Goal: Task Accomplishment & Management: Use online tool/utility

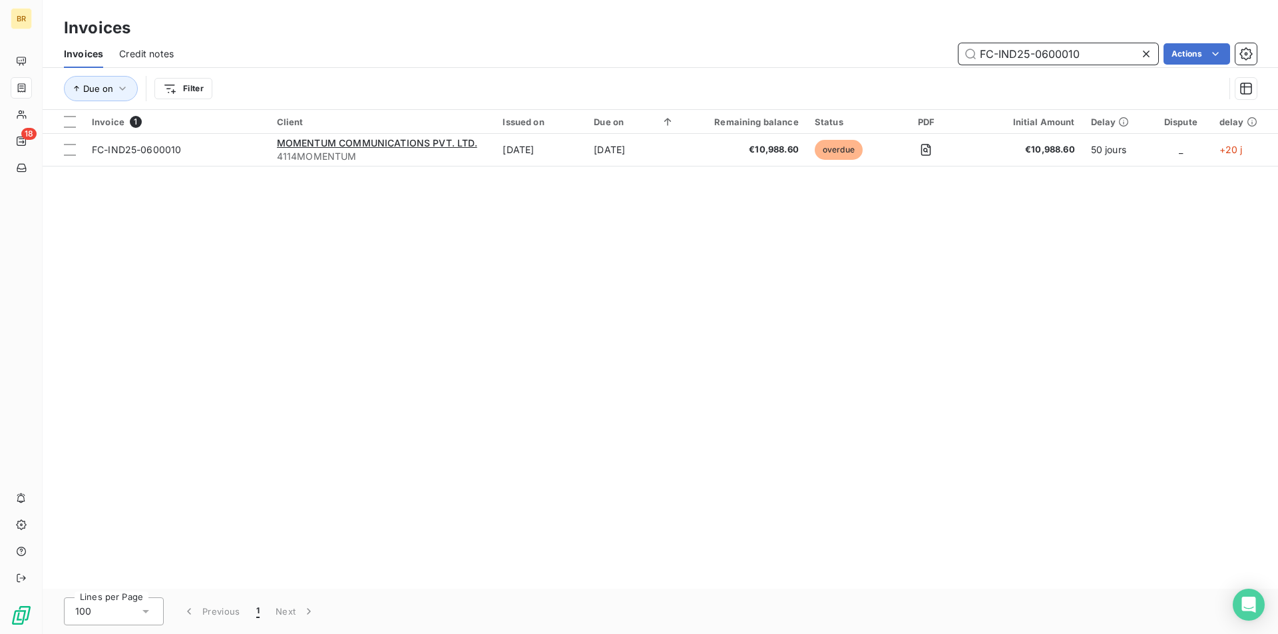
paste input "3"
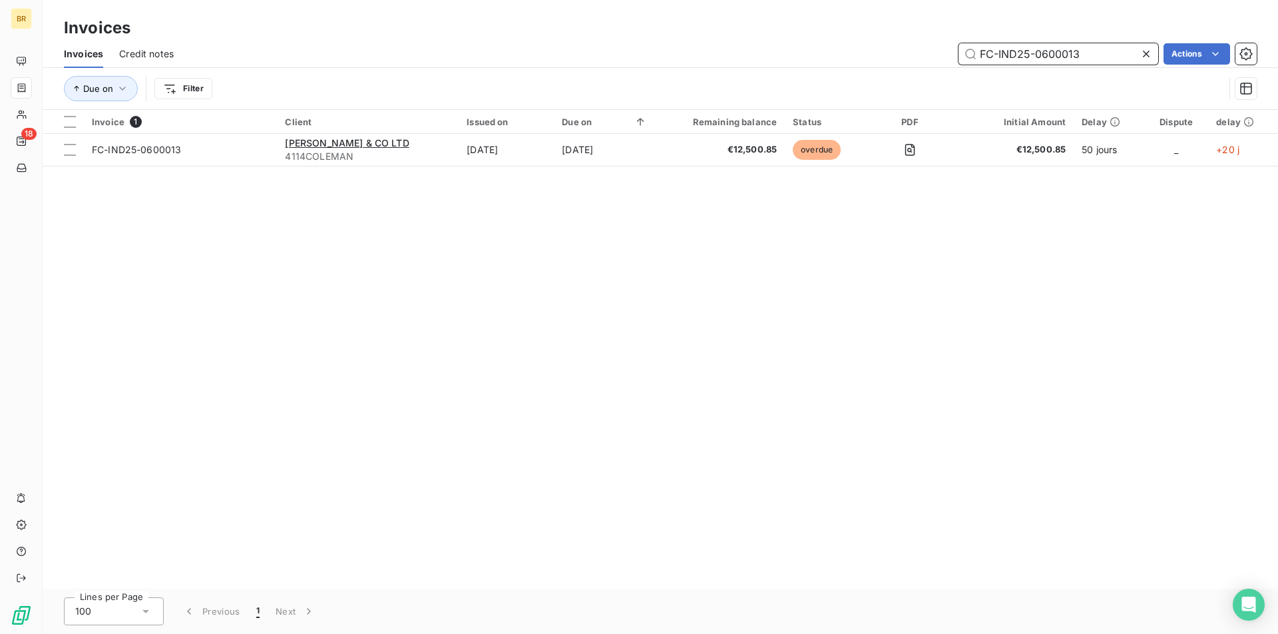
paste input "4"
type input "FC-IND25-0600014"
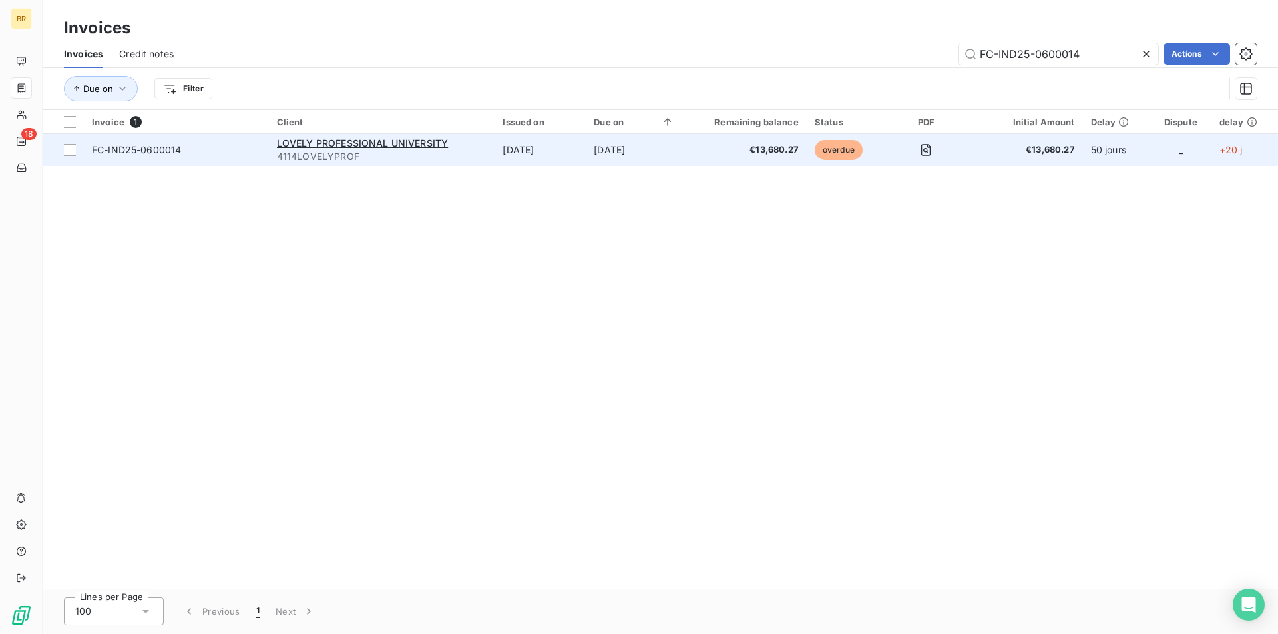
click at [744, 145] on span "€13,680.27" at bounding box center [744, 149] width 109 height 13
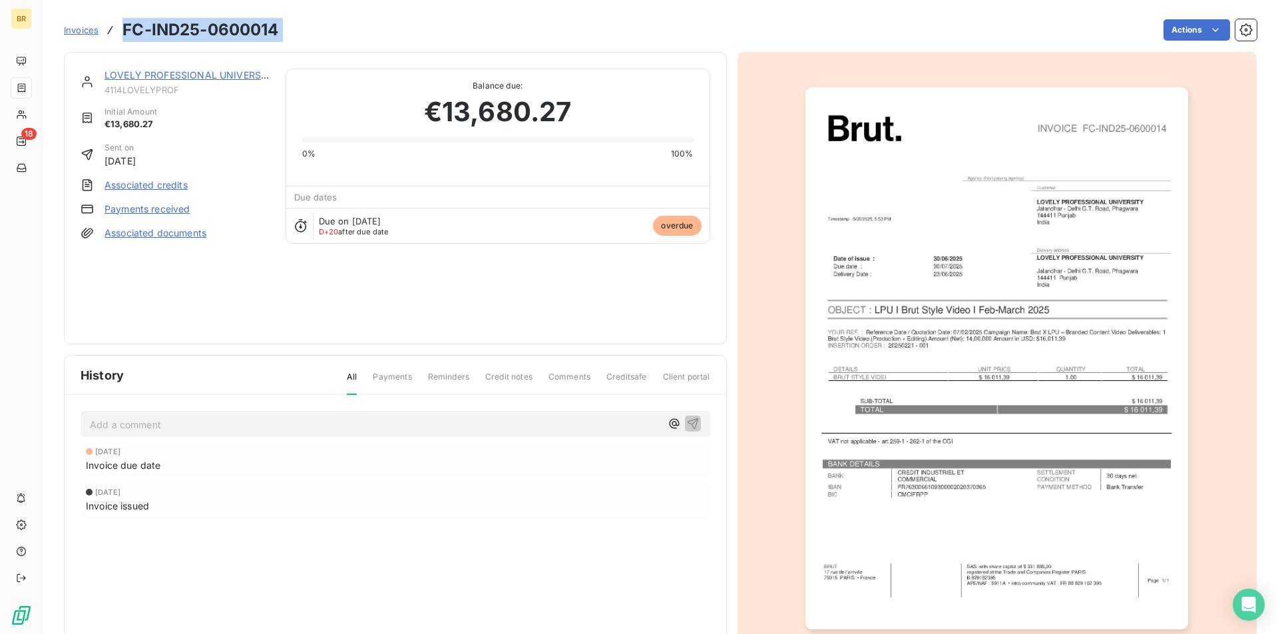
drag, startPoint x: 119, startPoint y: 30, endPoint x: 312, endPoint y: 34, distance: 193.1
click at [312, 34] on div "Invoices FC-IND25-0600014 Actions" at bounding box center [660, 30] width 1193 height 28
copy section "FC-IND25-0600014 Actions"
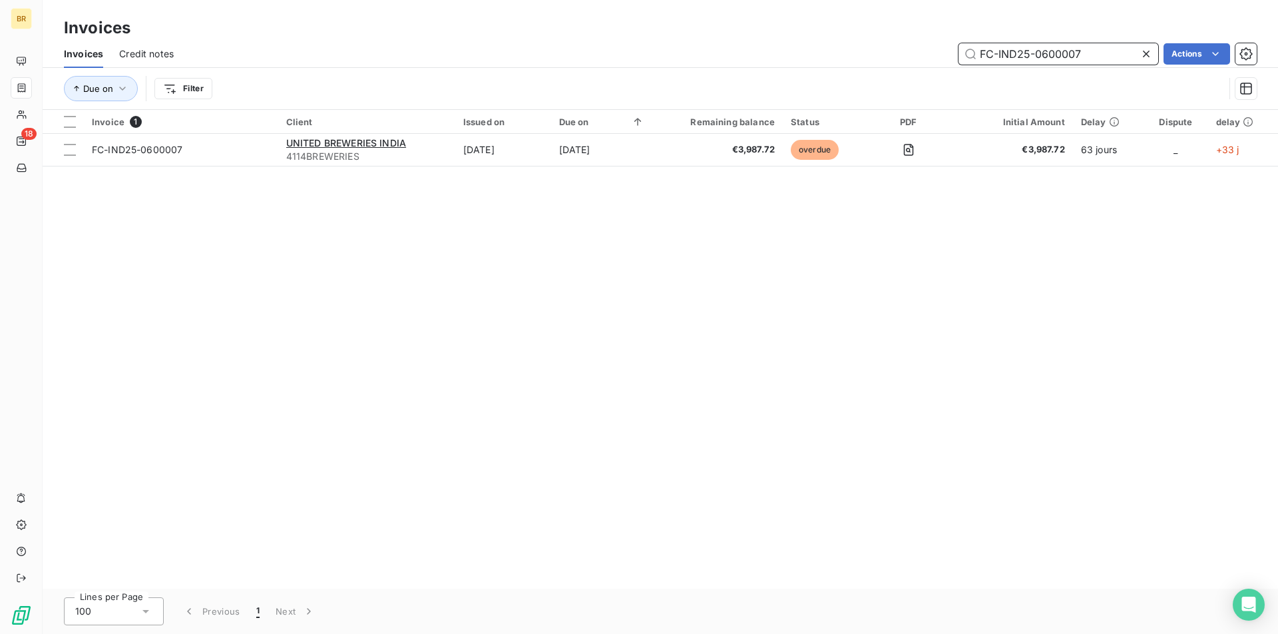
paste input "5"
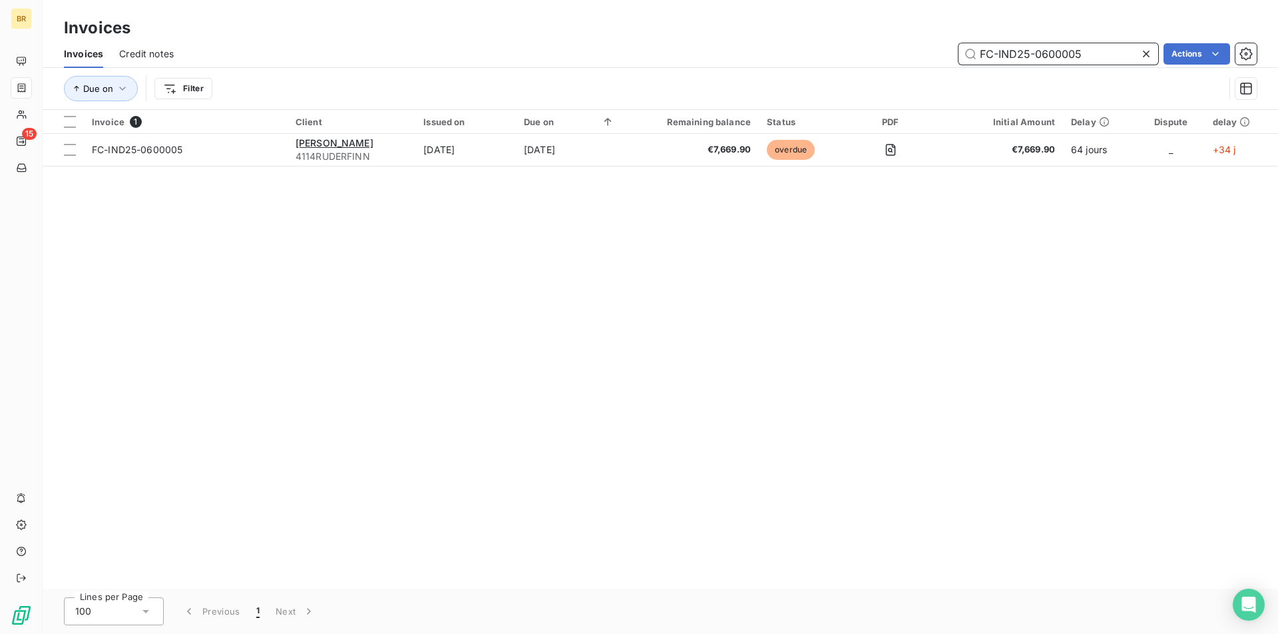
paste input "3"
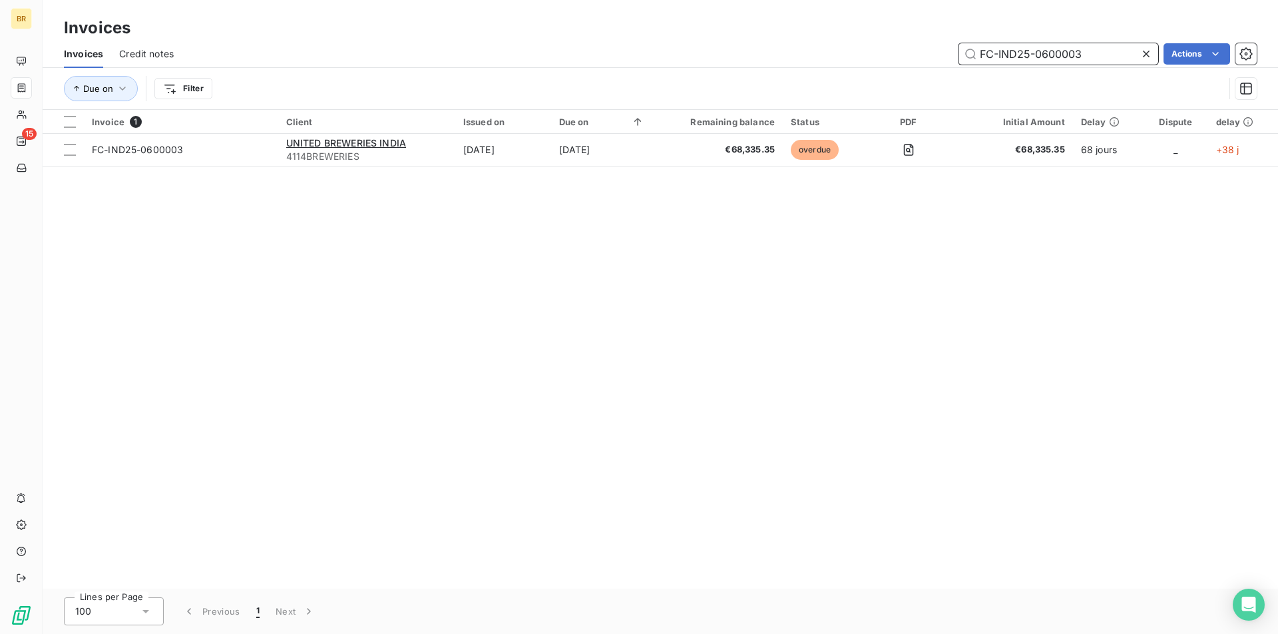
paste input "025-0500007"
paste input "2025-0500043"
paste input "IND2025-0300005"
type input "FC-IND2025-0300005"
